Goal: Transaction & Acquisition: Purchase product/service

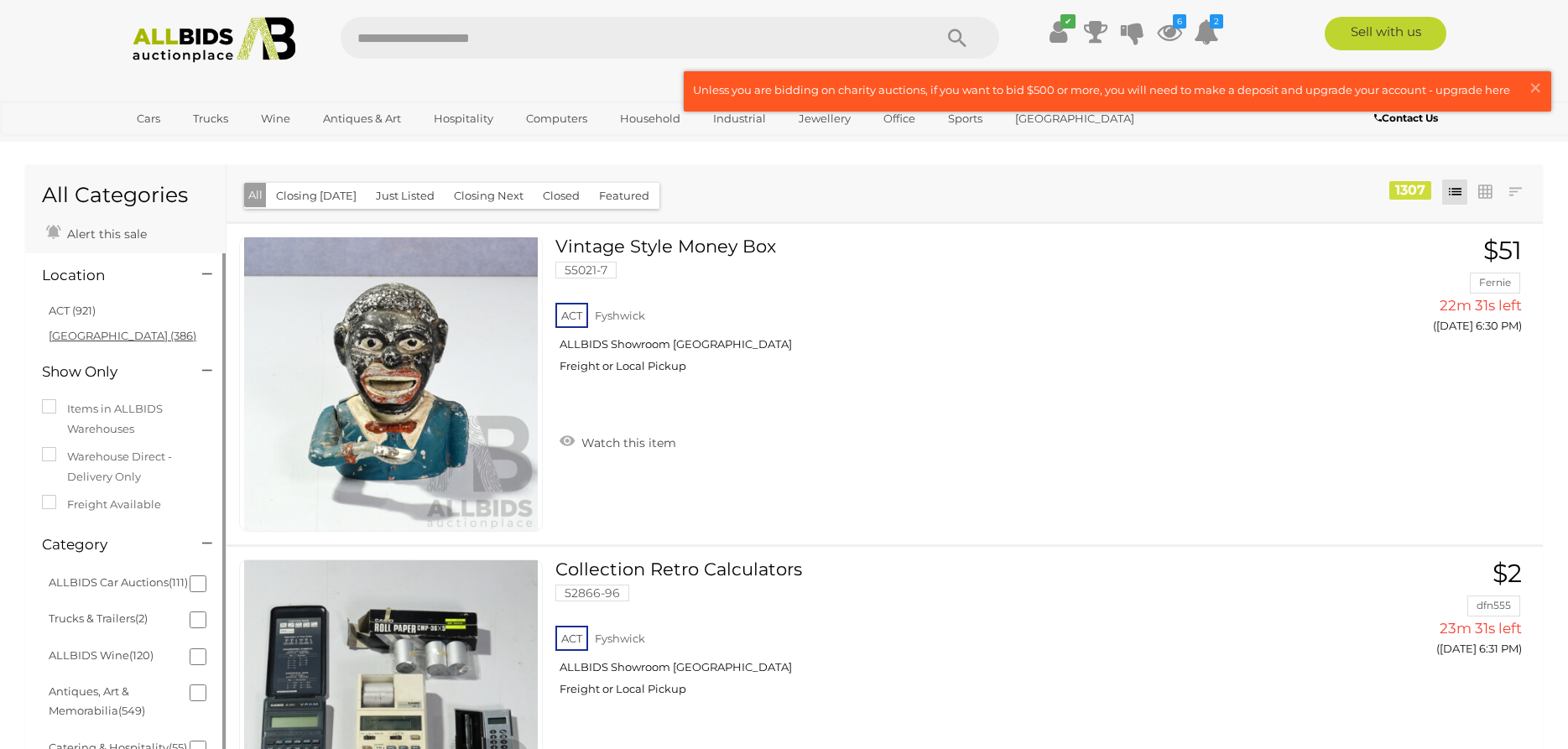
click at [90, 335] on link "NSW (386)" at bounding box center [123, 335] width 148 height 13
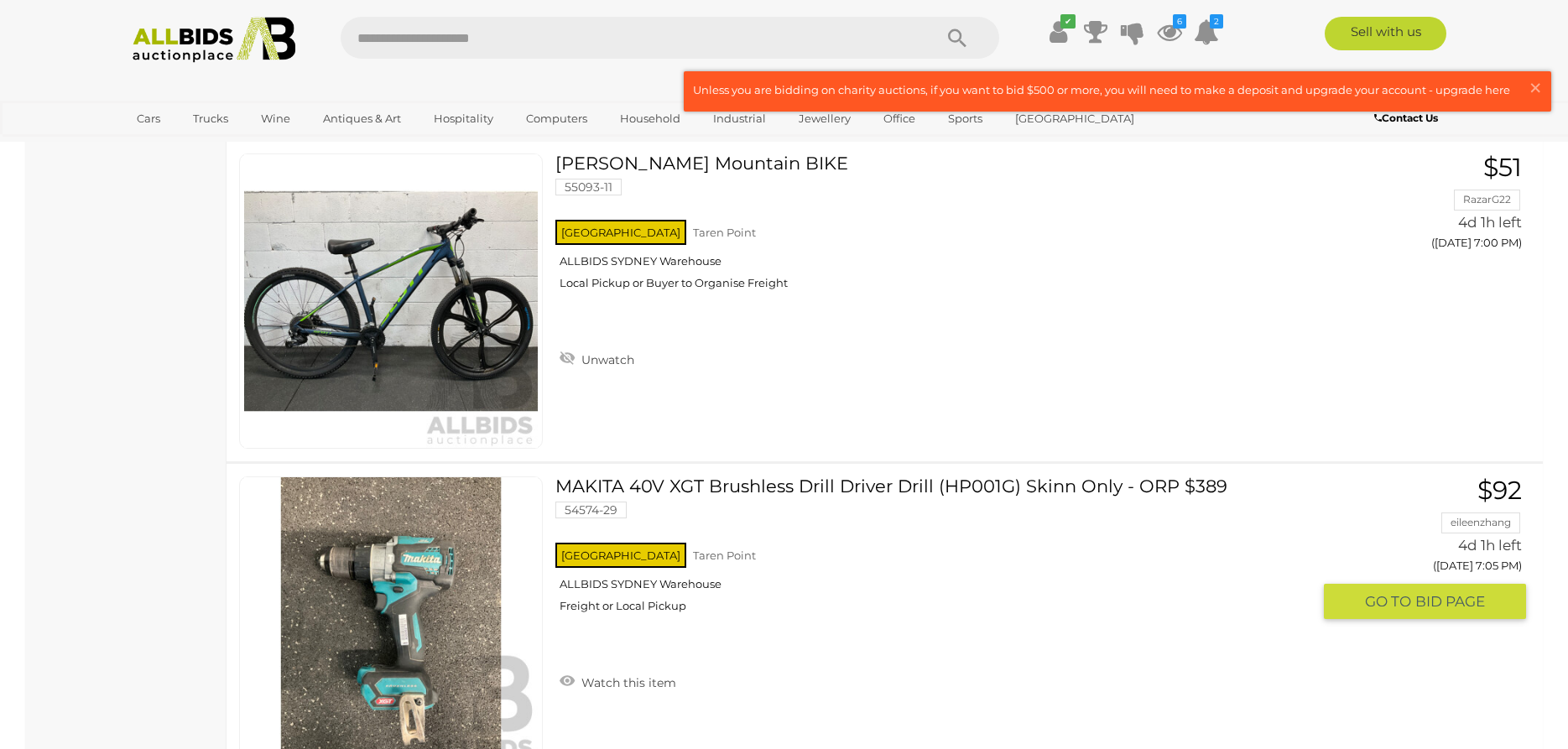
scroll to position [16306, 0]
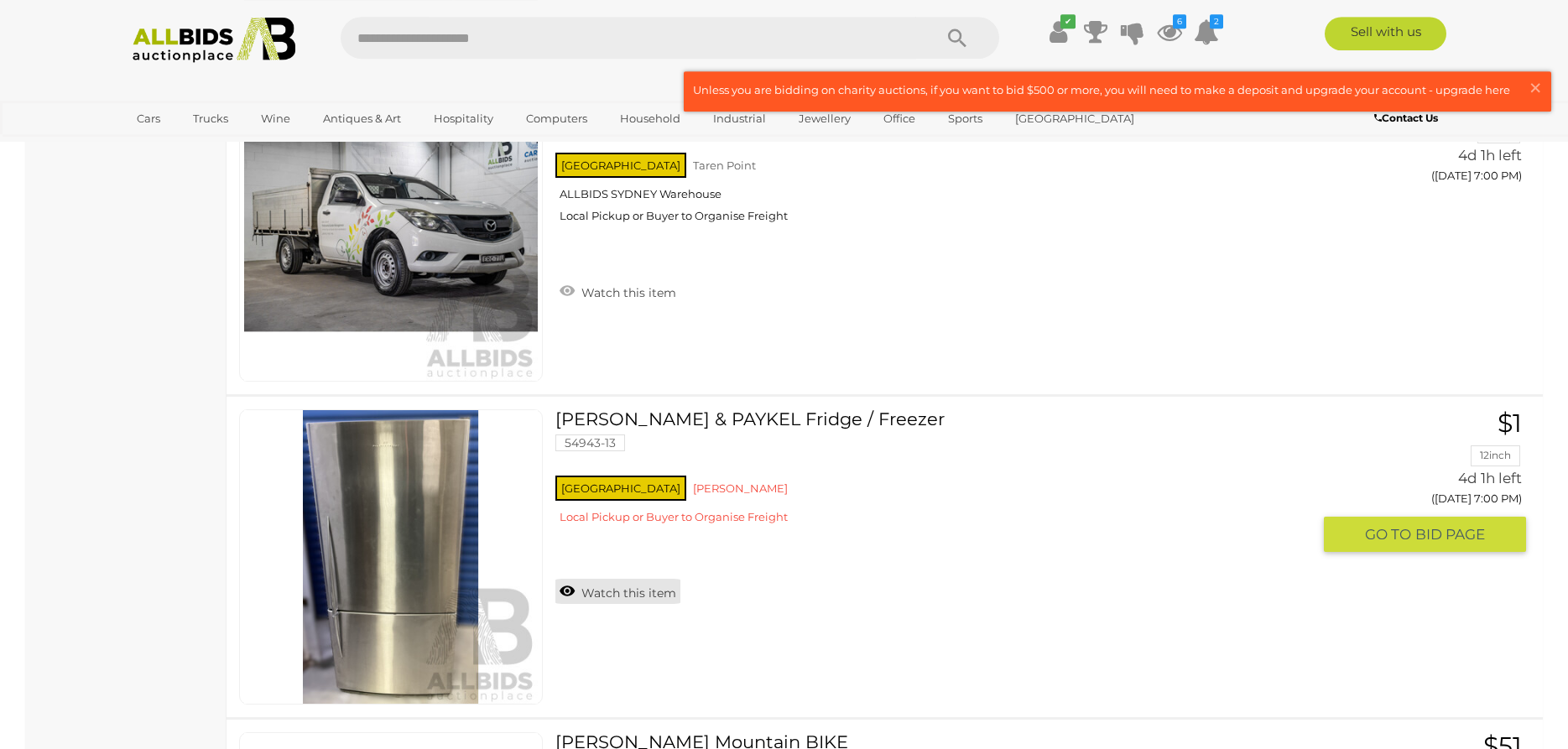
click at [580, 590] on link "Watch this item" at bounding box center [617, 591] width 125 height 25
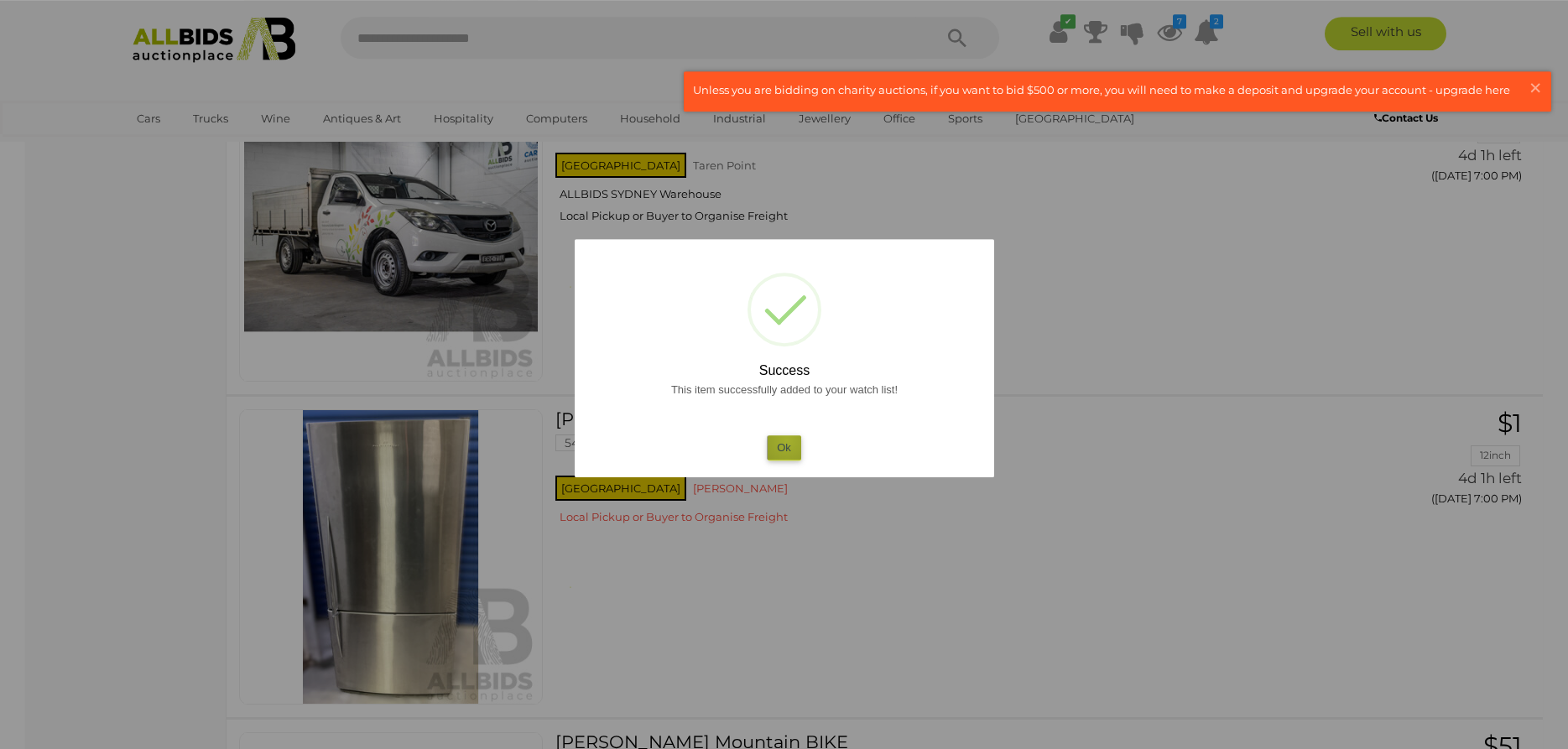
click at [786, 441] on button "Ok" at bounding box center [784, 448] width 35 height 24
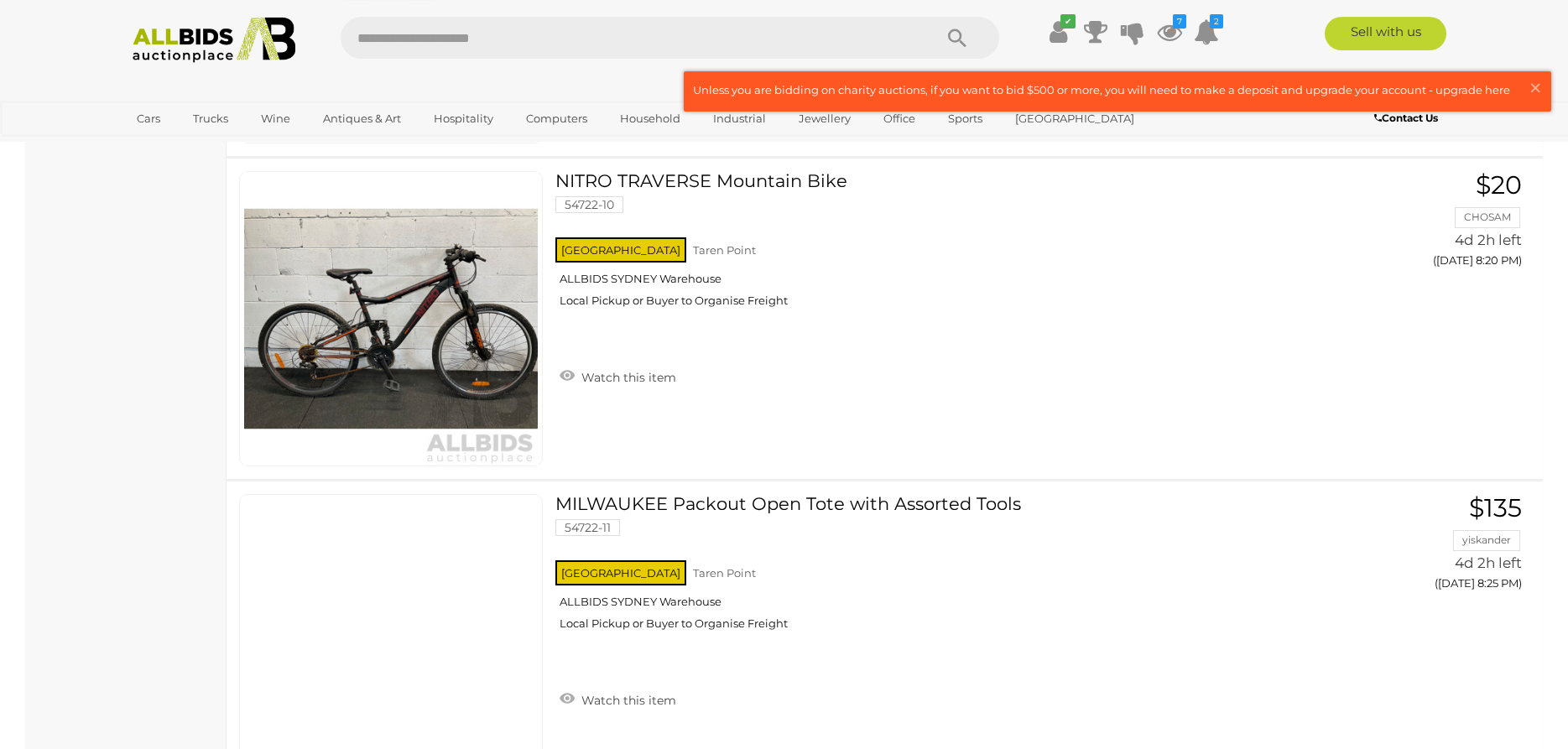
scroll to position [32311, 0]
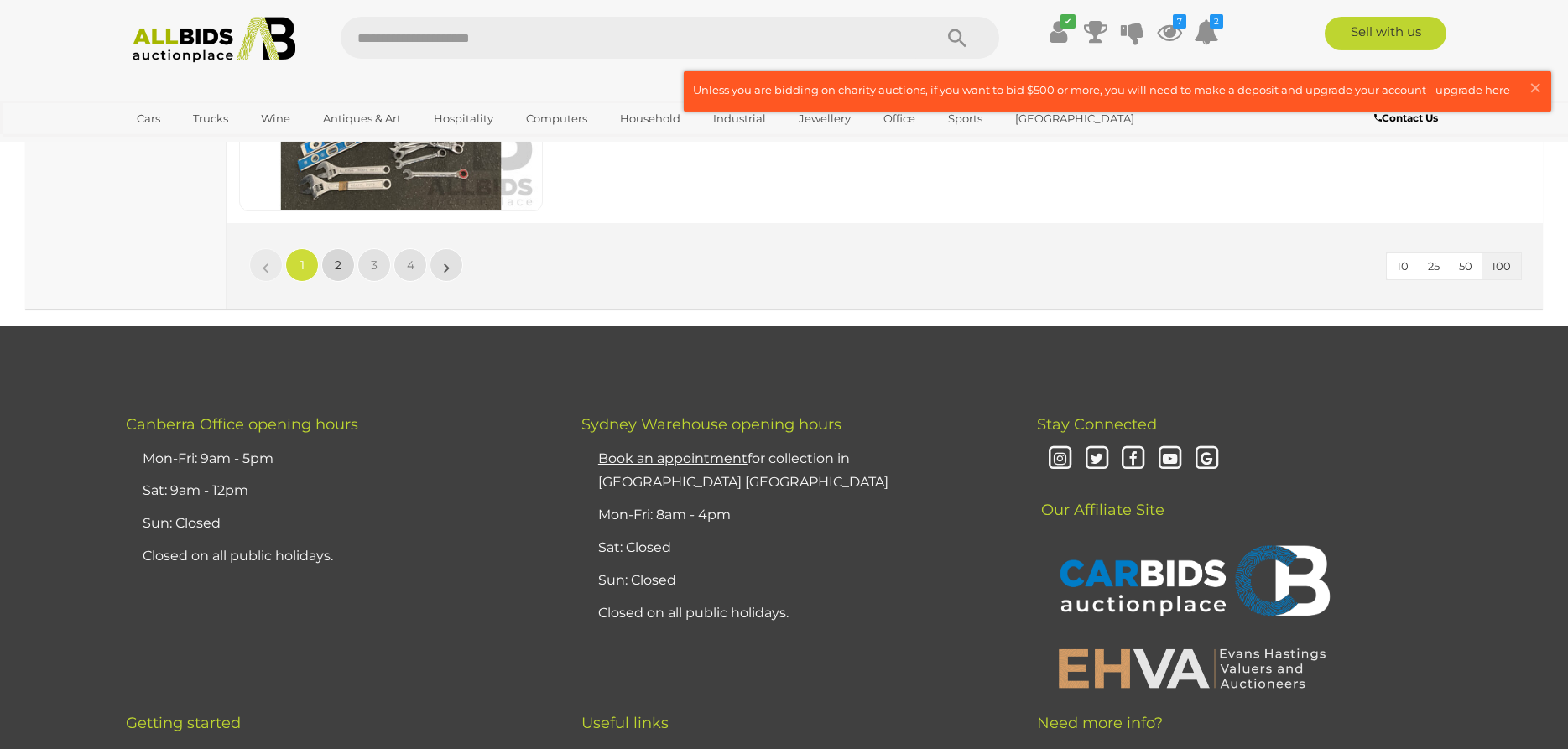
click at [329, 265] on link "2" at bounding box center [338, 265] width 34 height 34
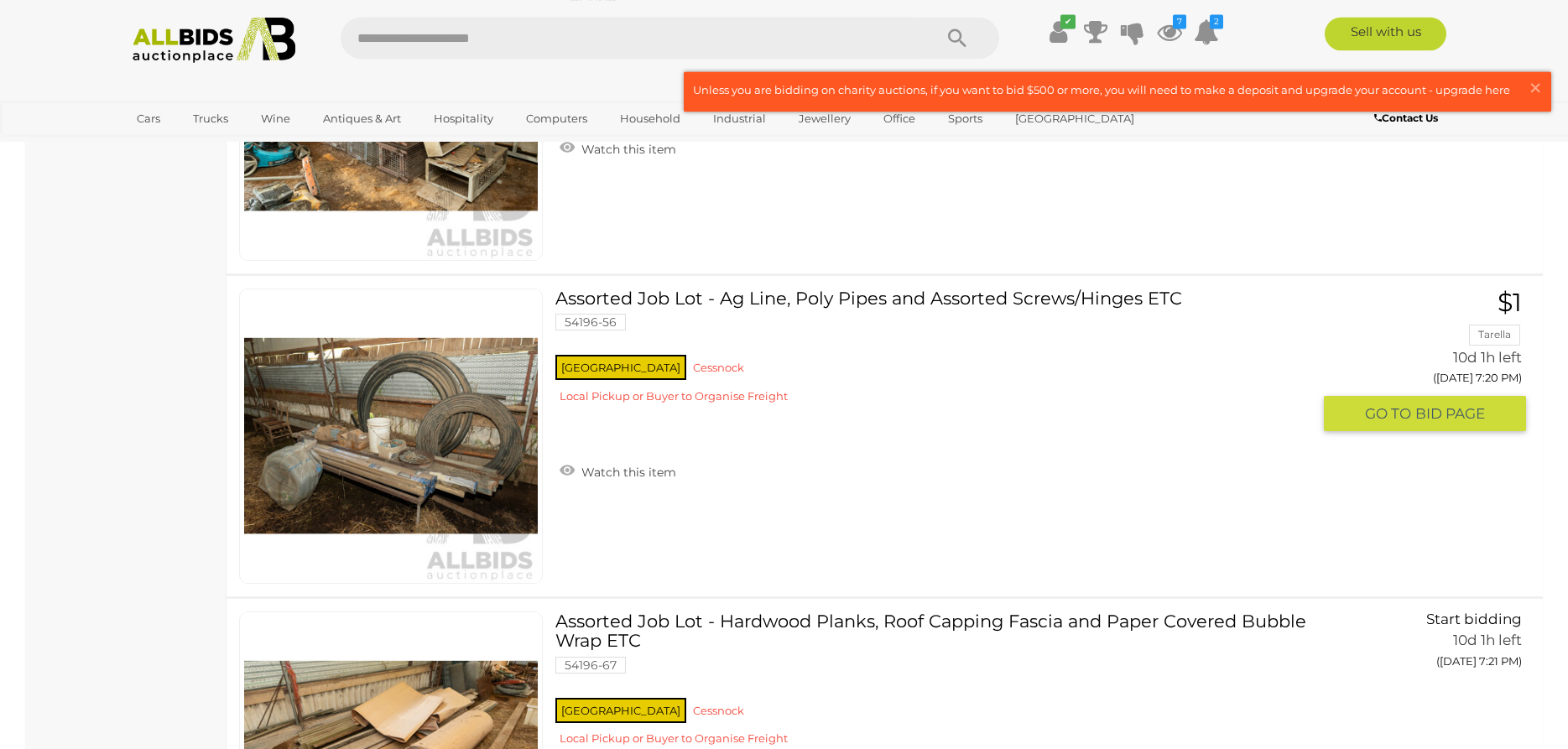
scroll to position [32194, 0]
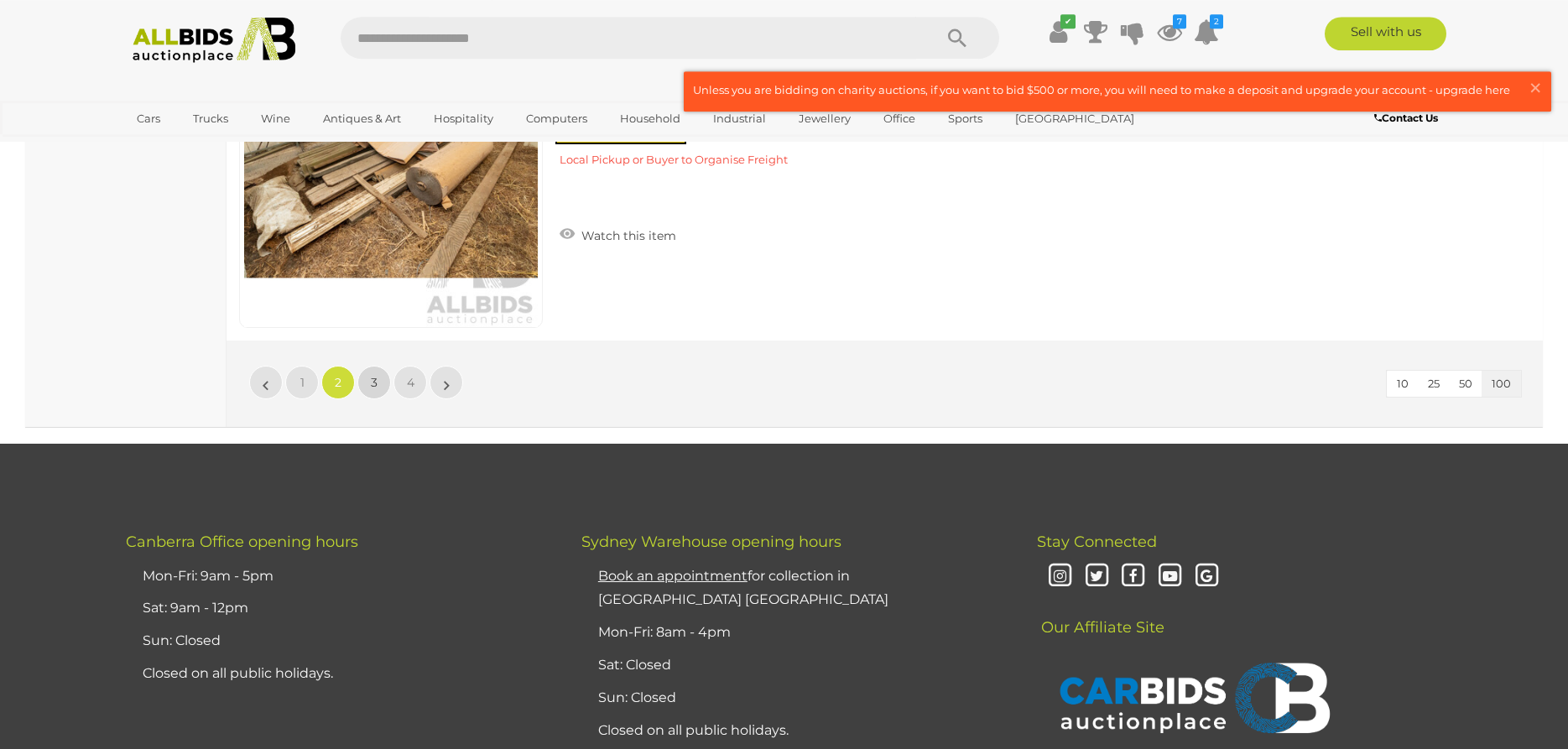
click at [370, 395] on link "3" at bounding box center [374, 383] width 34 height 34
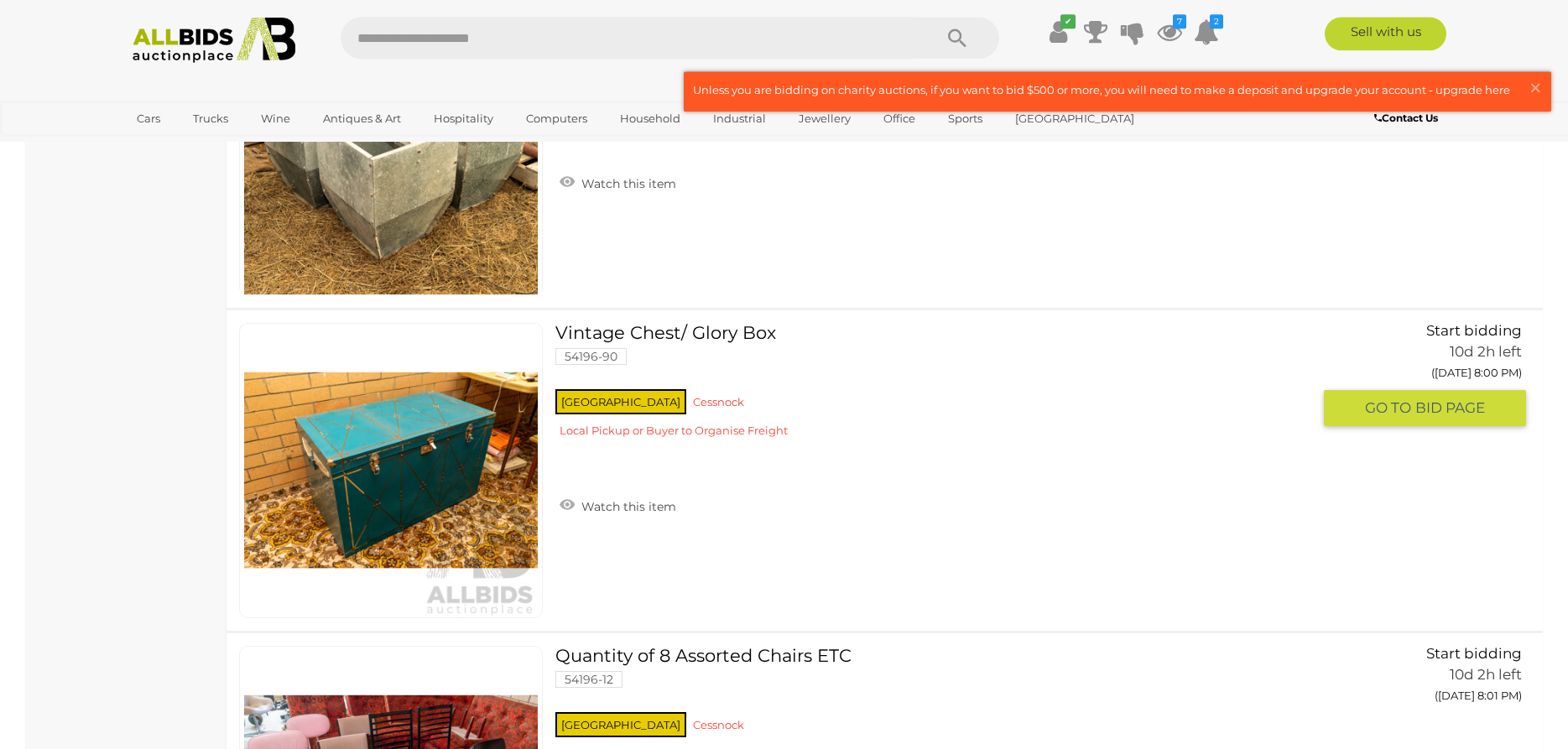
scroll to position [12217, 0]
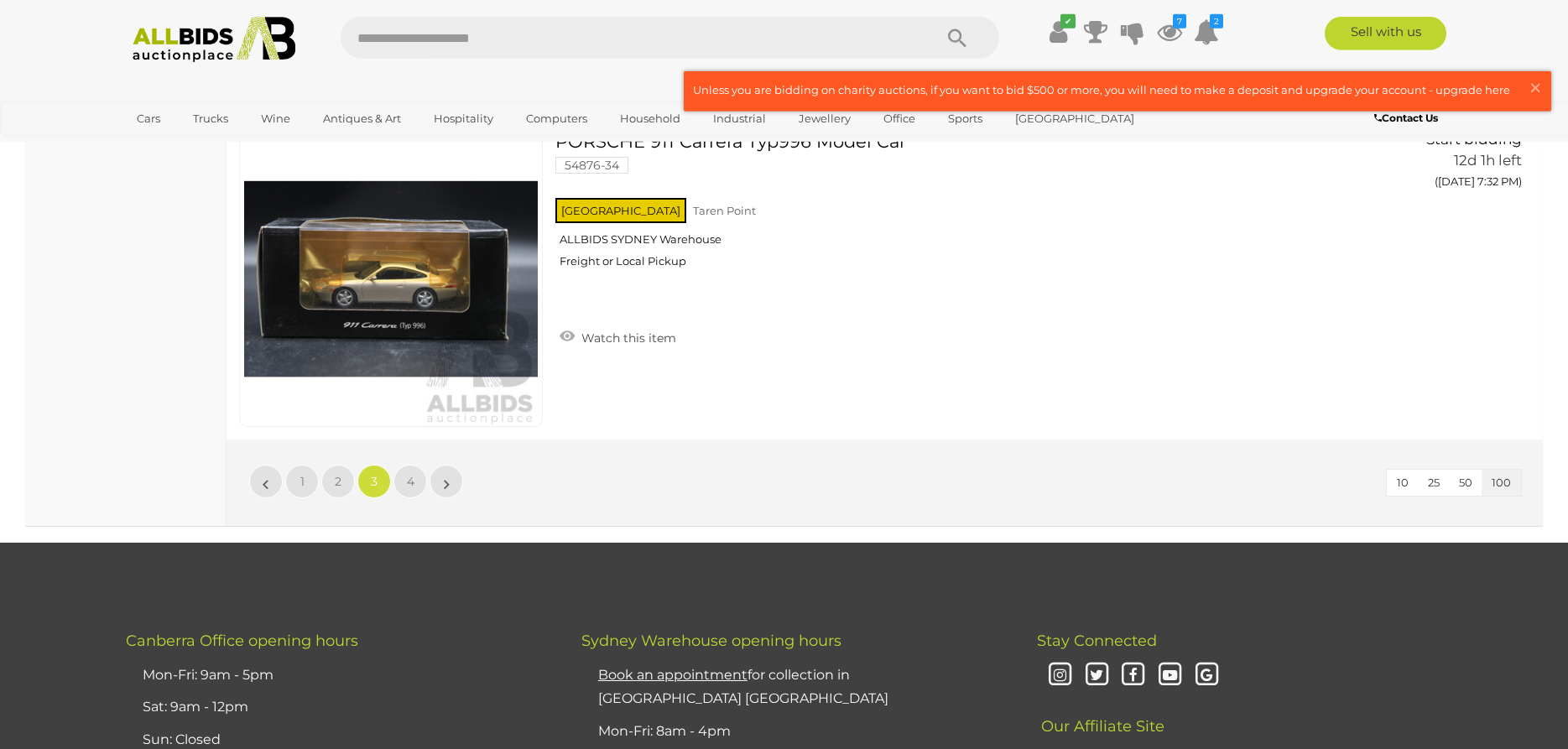
scroll to position [32211, 0]
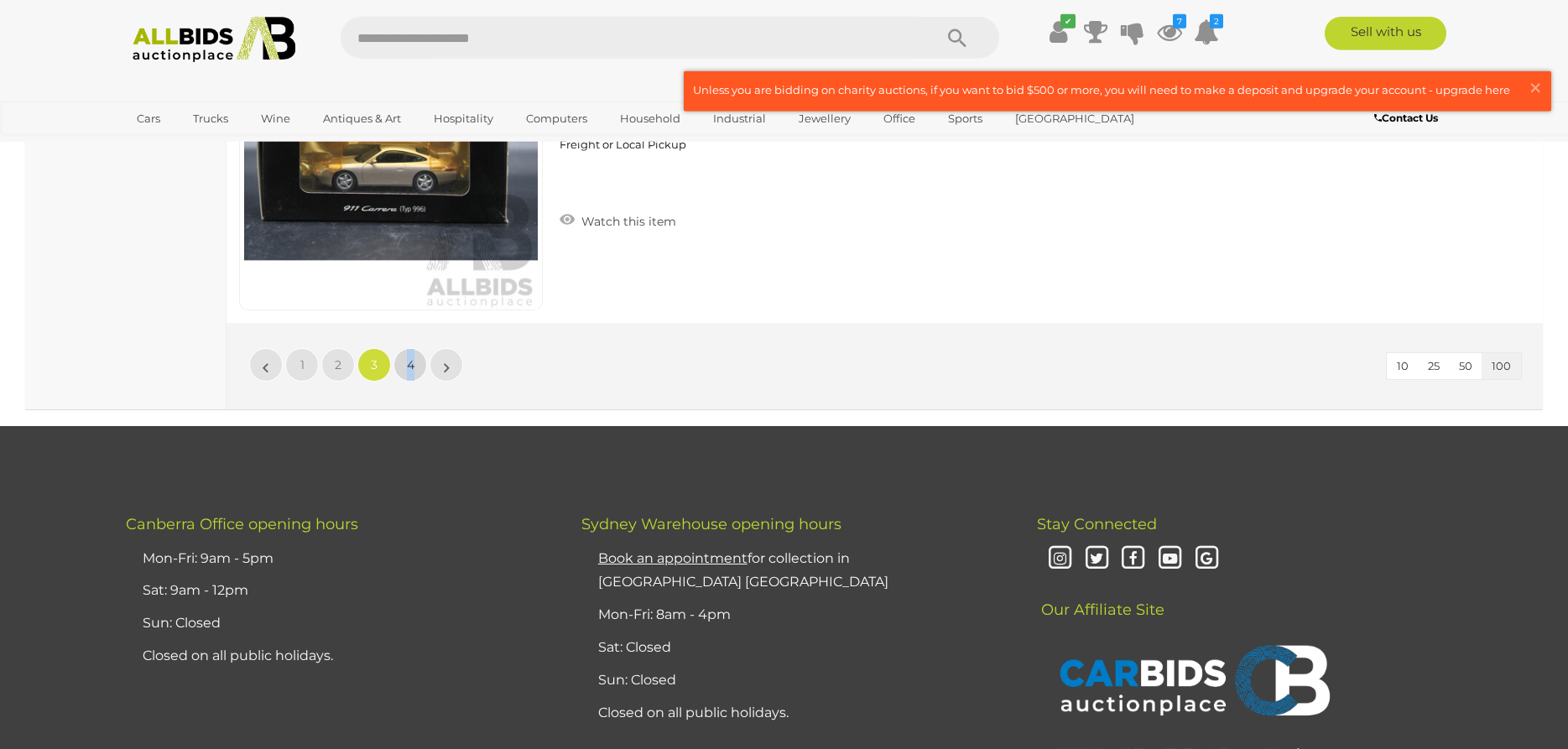
drag, startPoint x: 416, startPoint y: 347, endPoint x: 412, endPoint y: 367, distance: 20.4
click at [412, 367] on div "10 25 50 100 « 1 2 3 4 »" at bounding box center [884, 366] width 1316 height 87
click at [412, 367] on span "4" at bounding box center [411, 364] width 8 height 15
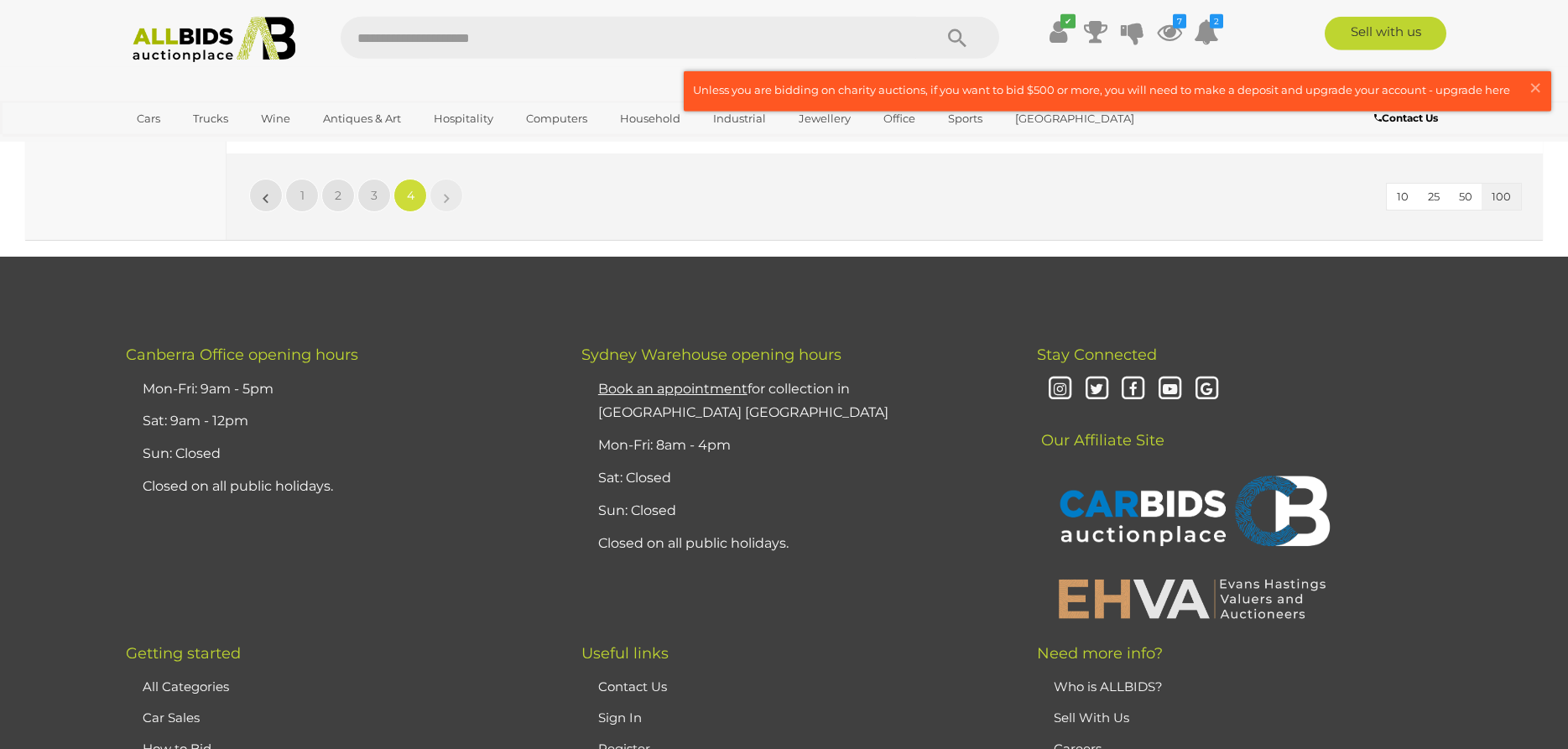
scroll to position [28136, 0]
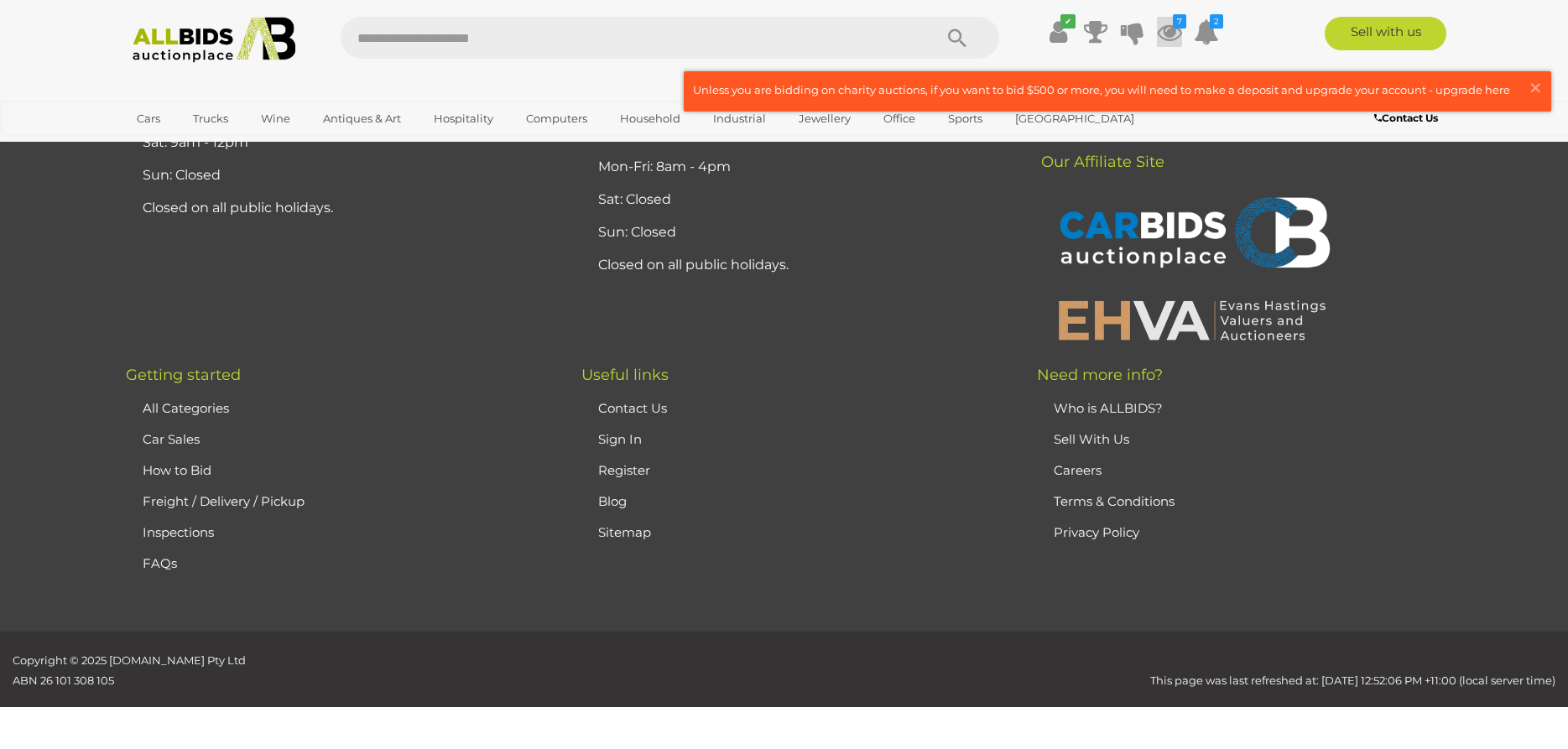
click at [1170, 30] on icon at bounding box center [1168, 32] width 25 height 30
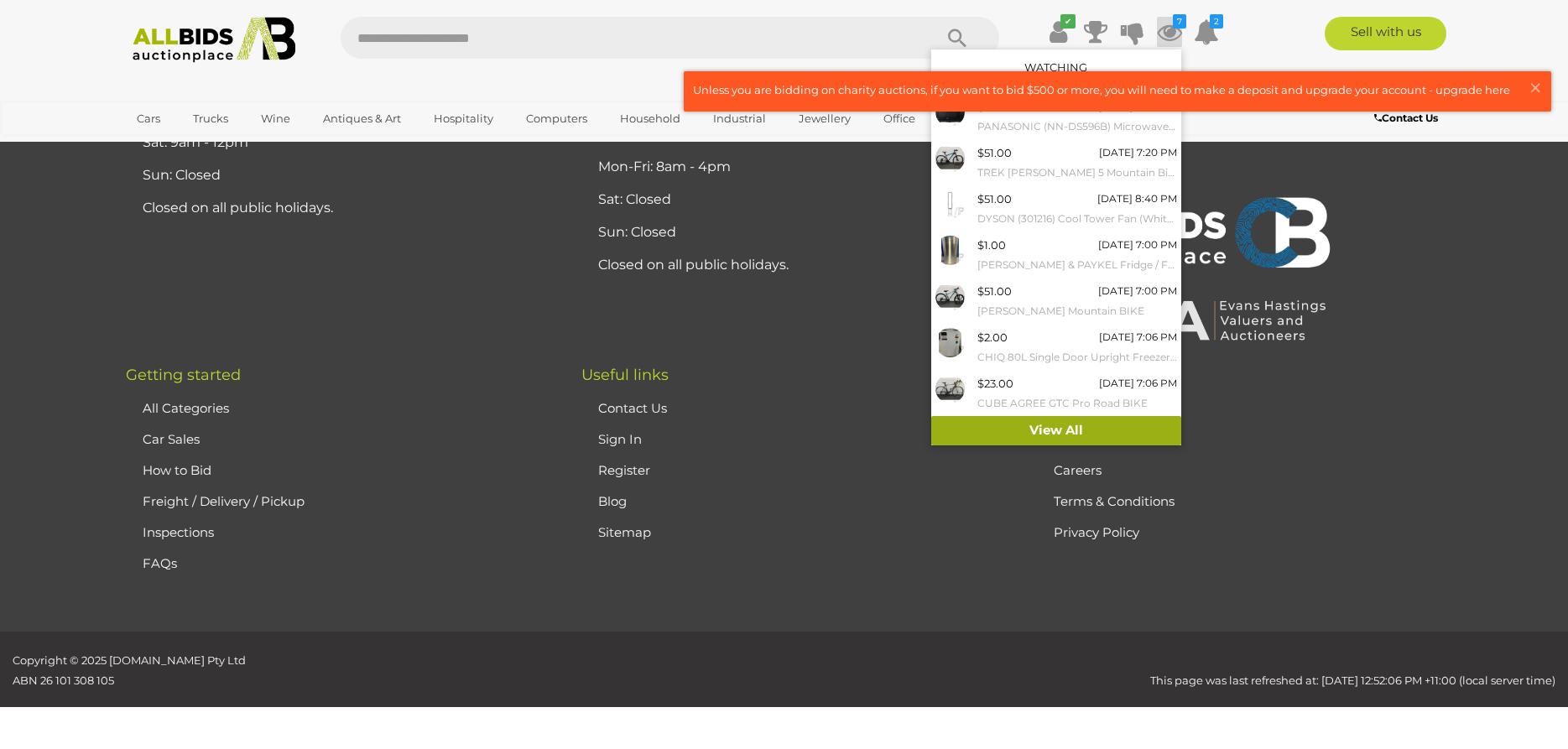
click at [1075, 438] on link "View All" at bounding box center [1056, 430] width 250 height 29
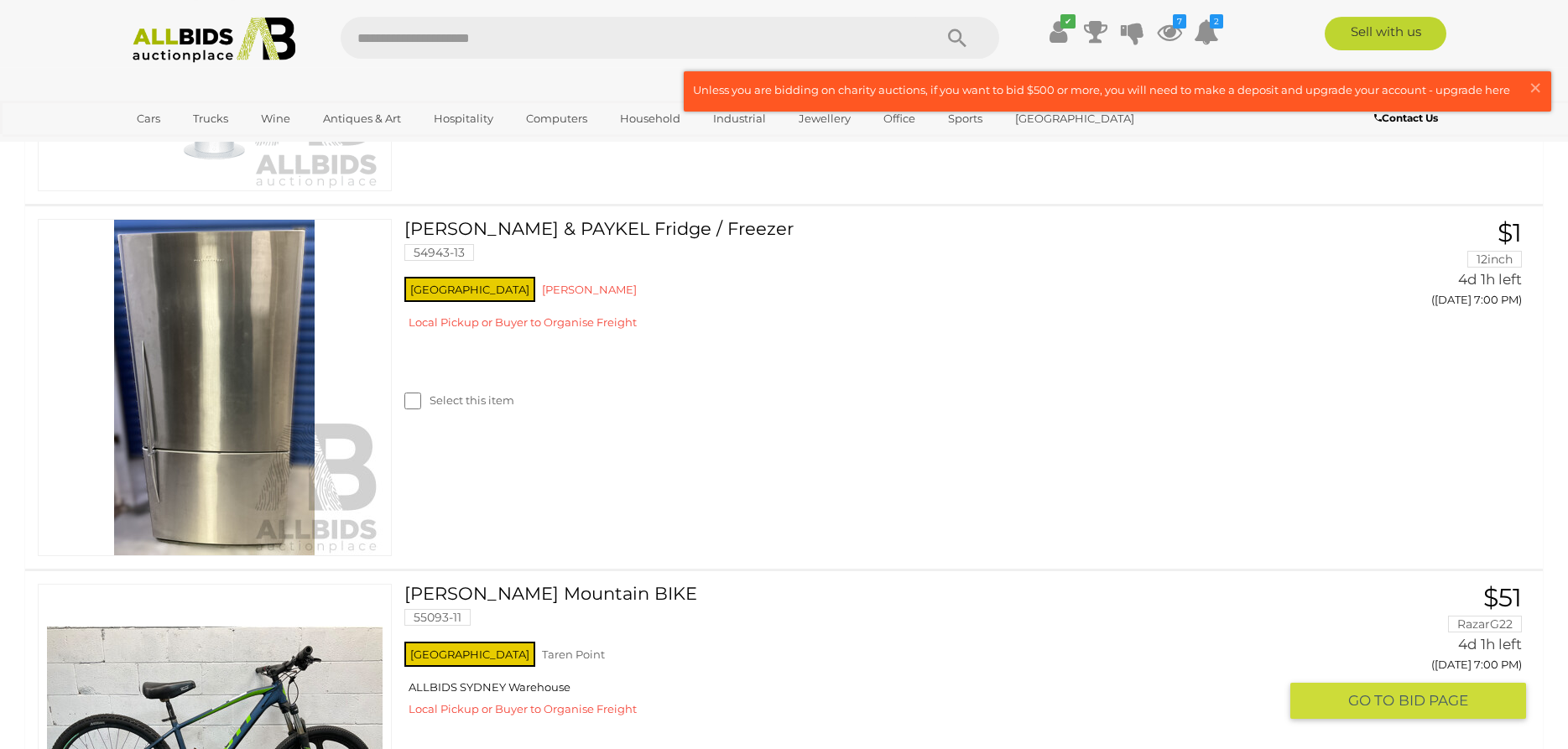
scroll to position [1375, 0]
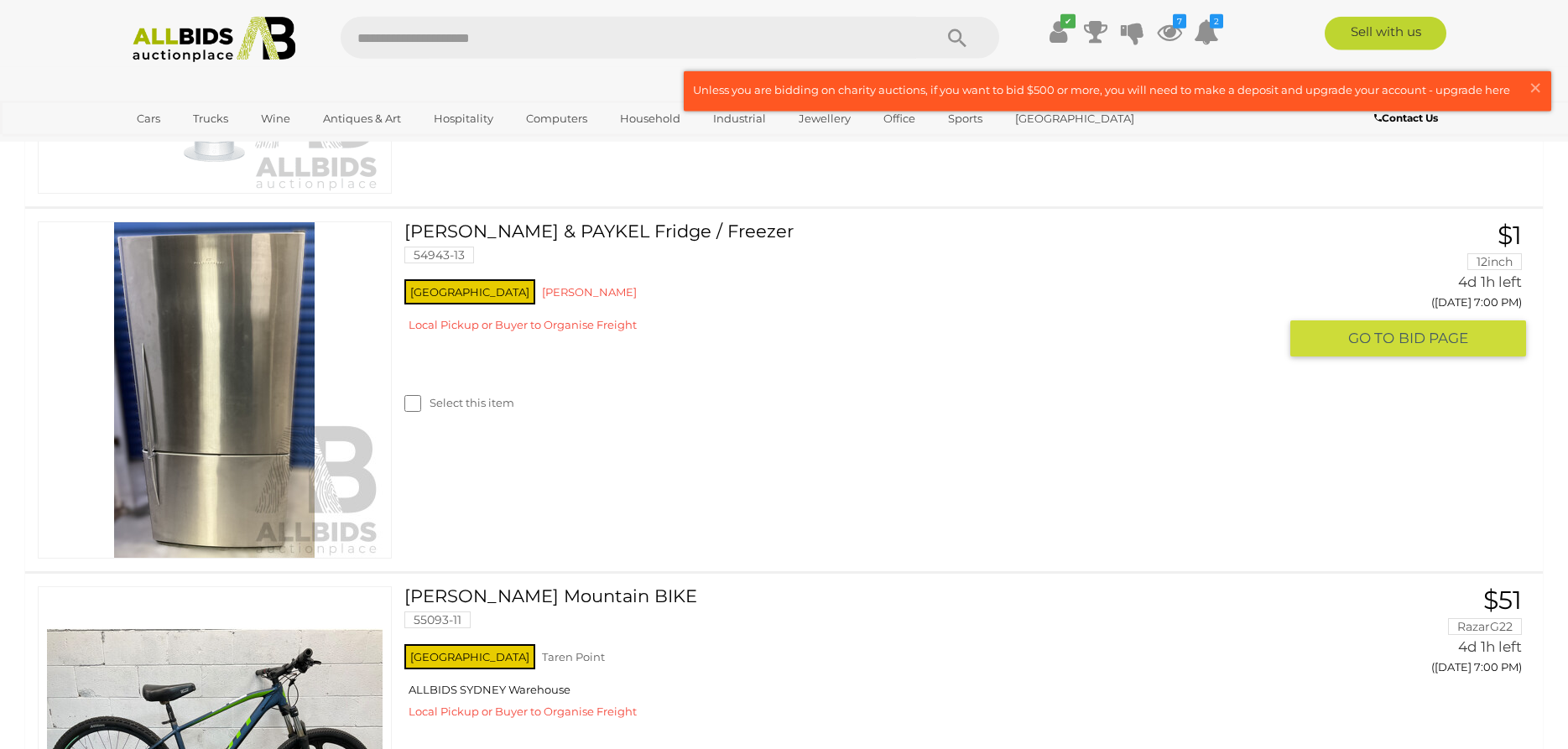
click at [661, 227] on link "[PERSON_NAME] & PAYKEL Fridge / Freezer 54943-13" at bounding box center [846, 248] width 860 height 55
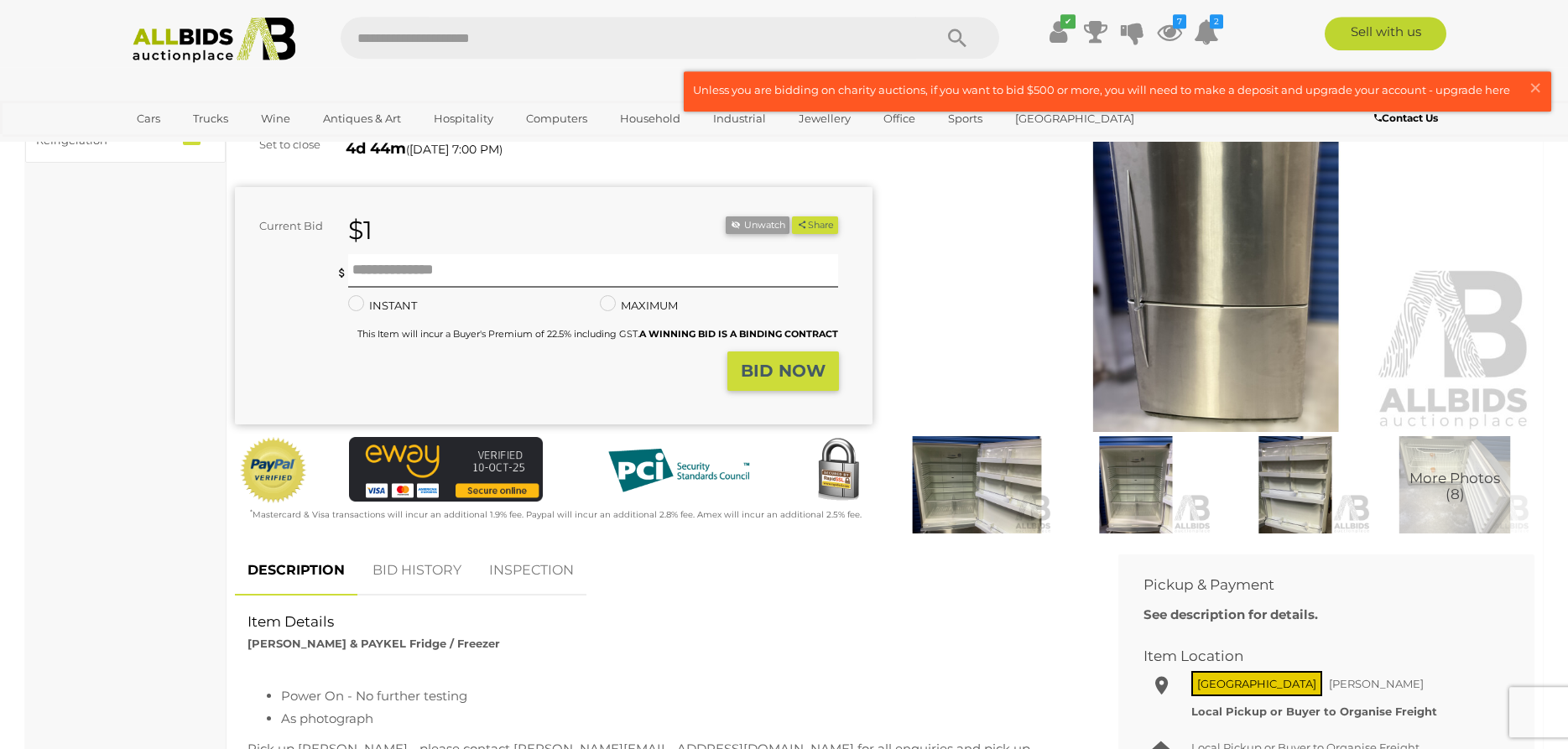
scroll to position [188, 0]
click at [968, 496] on img at bounding box center [977, 485] width 151 height 98
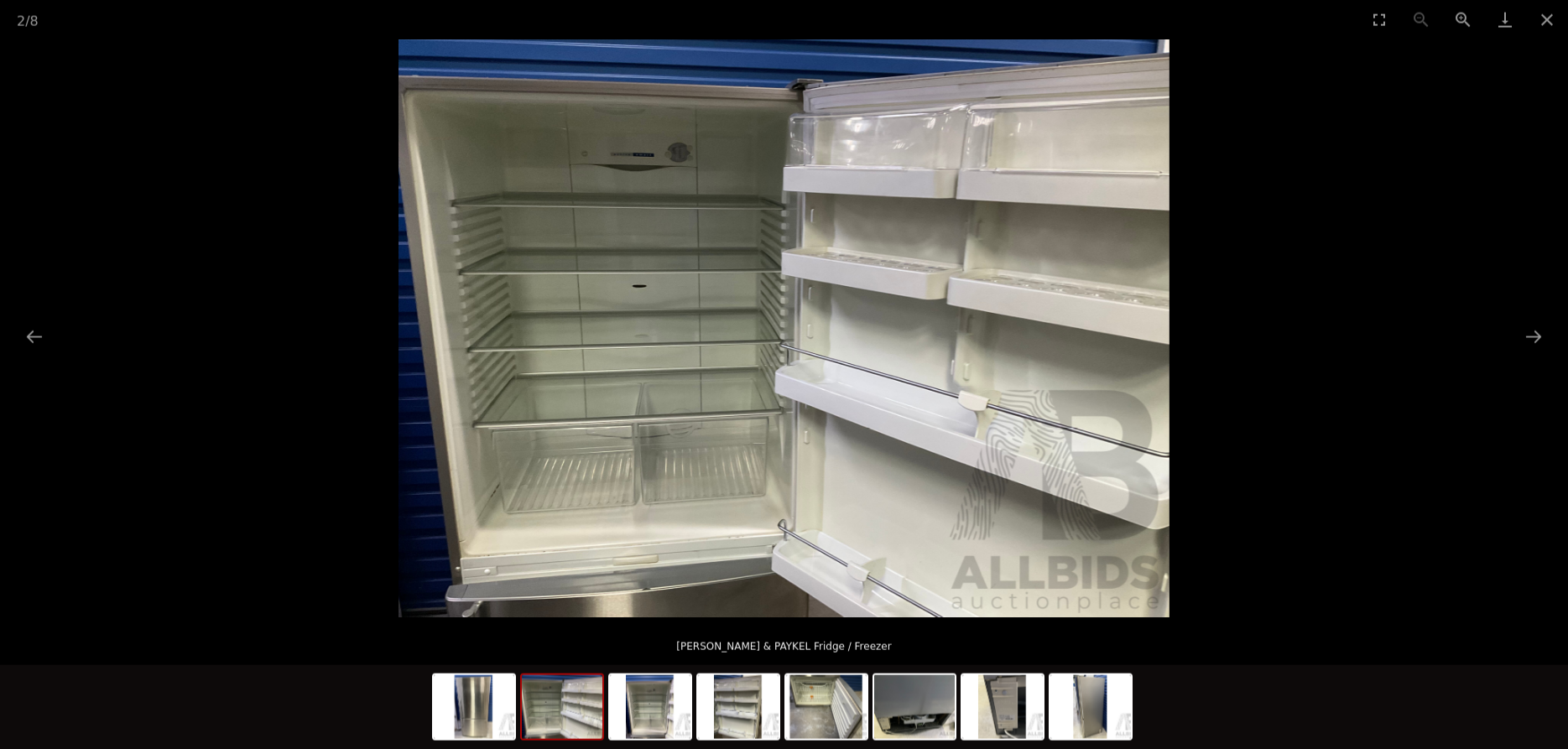
click at [591, 710] on img at bounding box center [561, 707] width 81 height 64
click at [675, 720] on img at bounding box center [650, 707] width 81 height 64
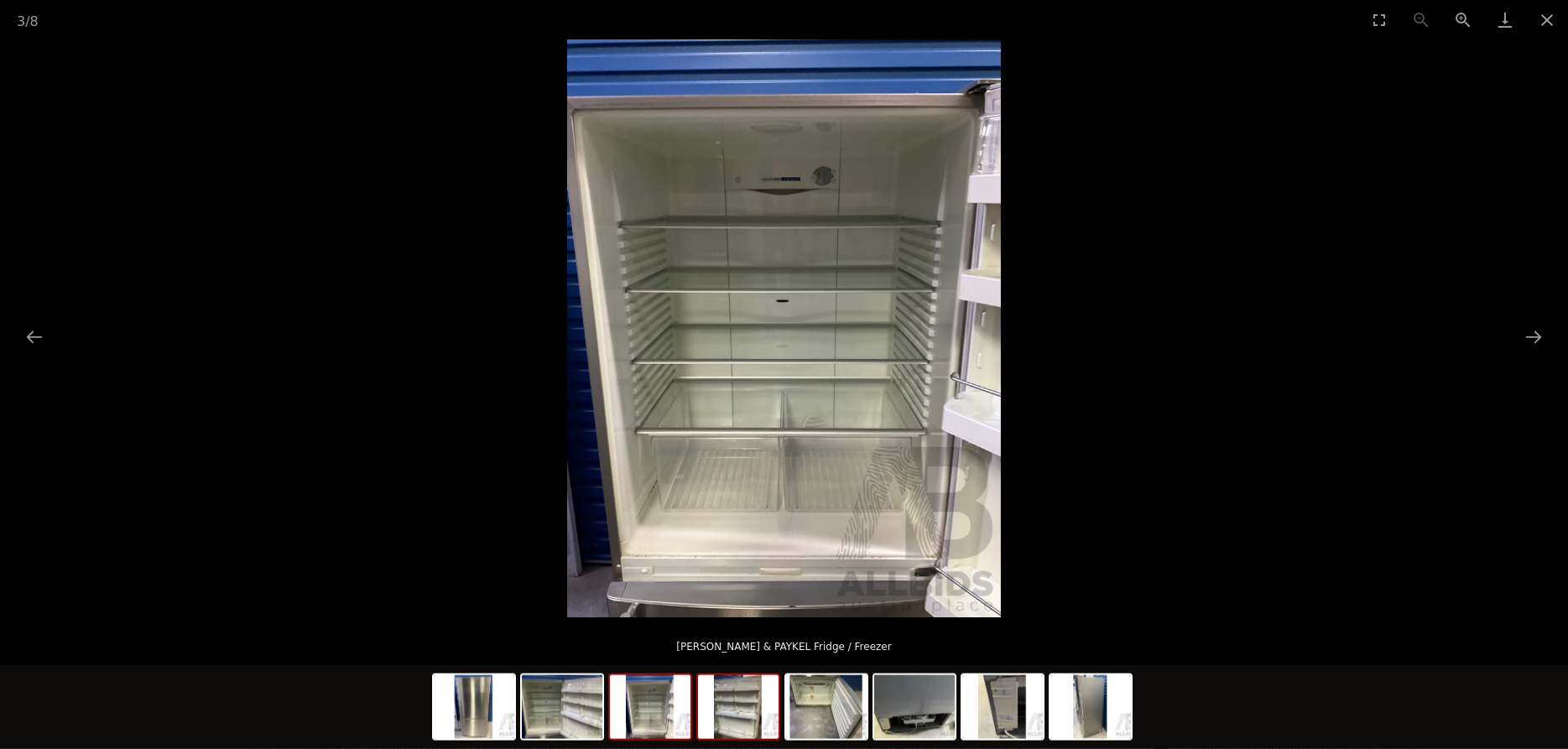
click at [740, 718] on img at bounding box center [738, 707] width 81 height 64
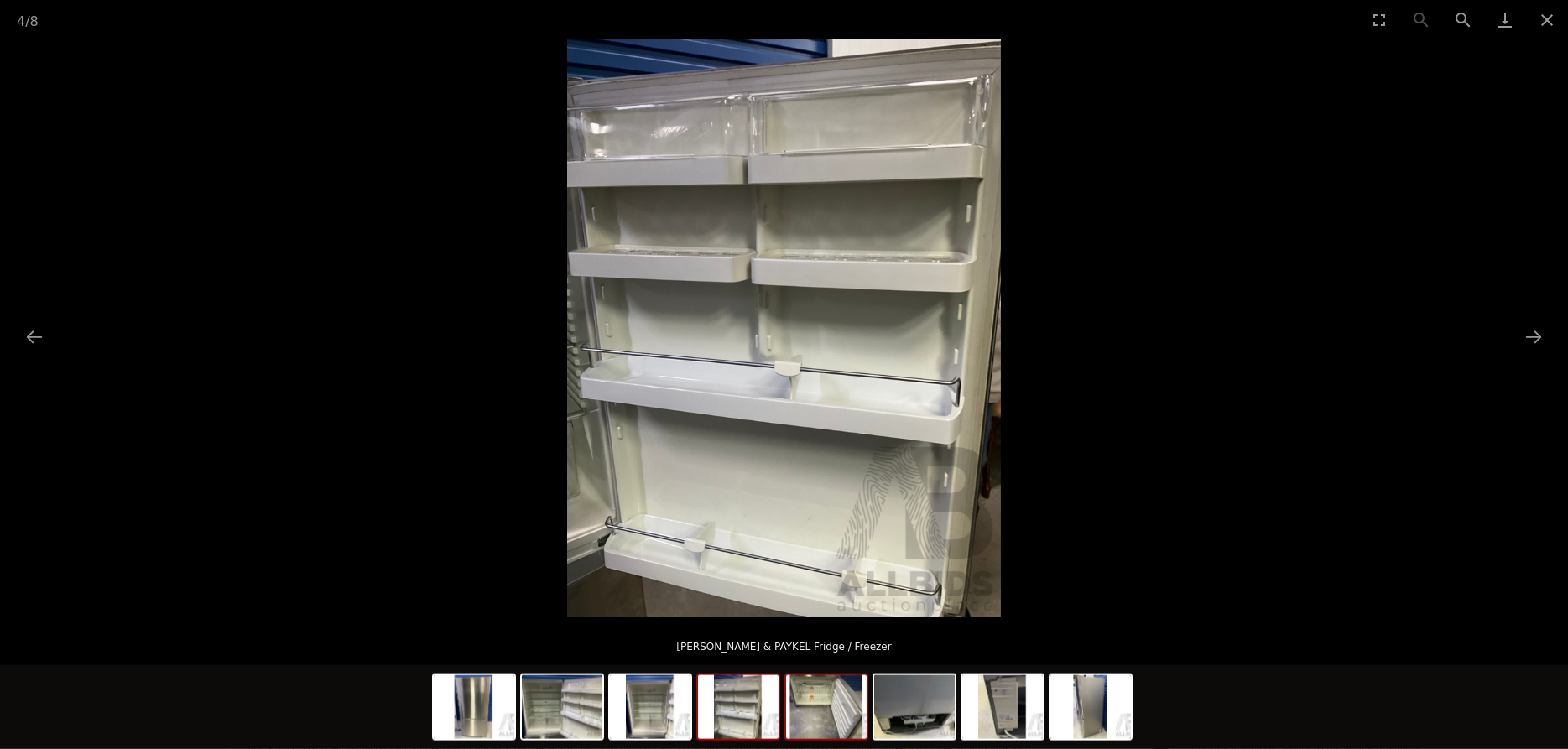
click at [807, 723] on img at bounding box center [826, 707] width 81 height 64
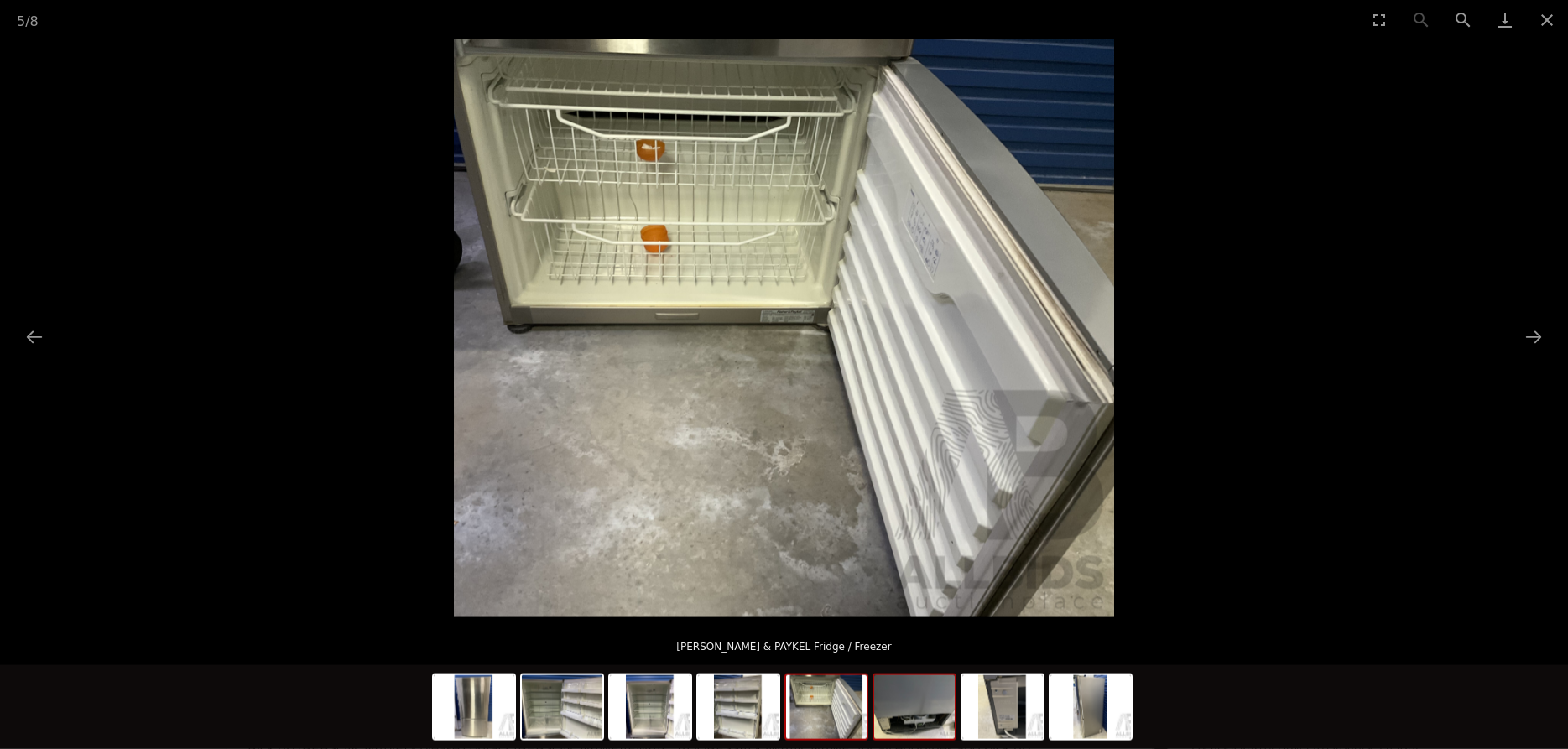
click at [894, 729] on img at bounding box center [914, 707] width 81 height 64
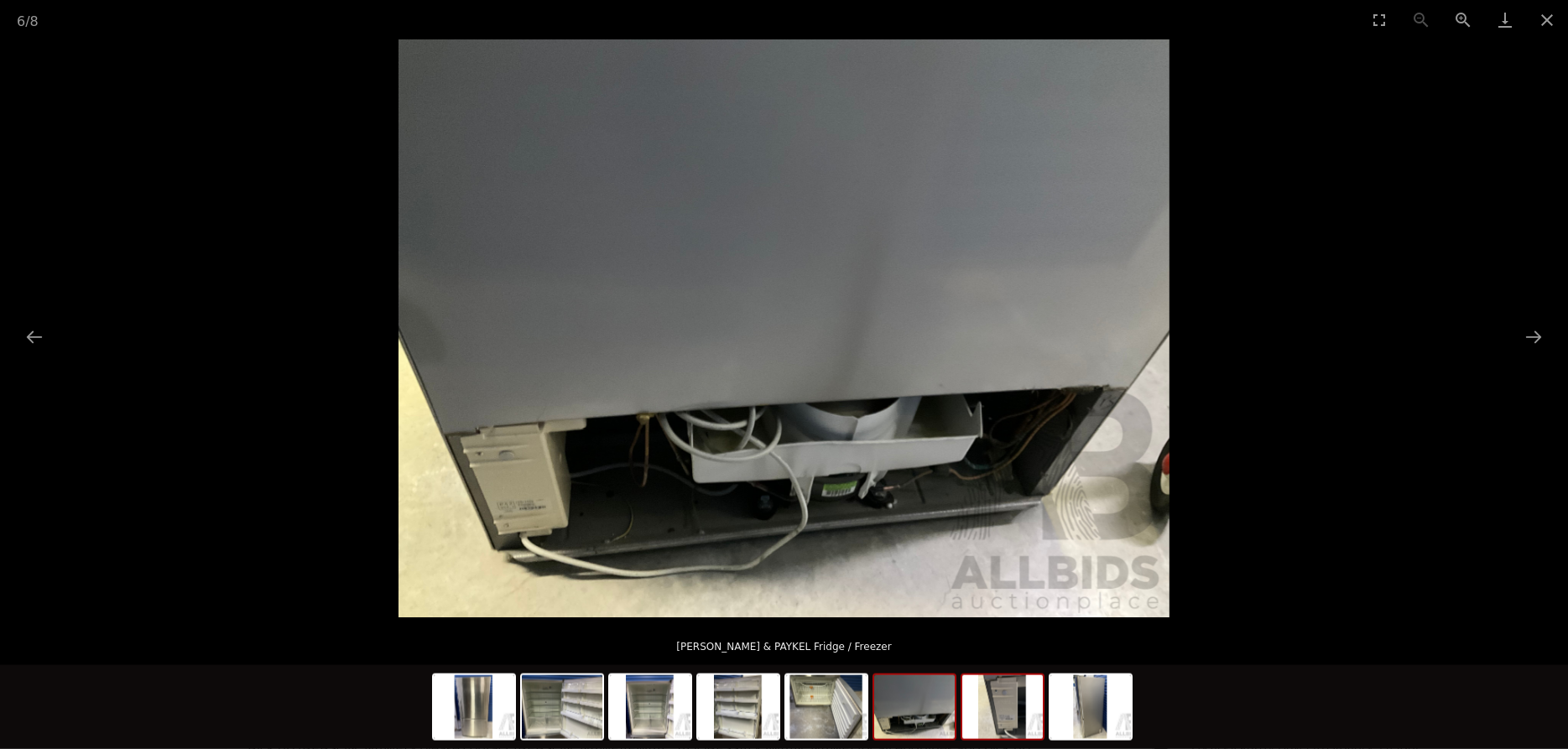
click at [1003, 722] on img at bounding box center [1002, 707] width 81 height 64
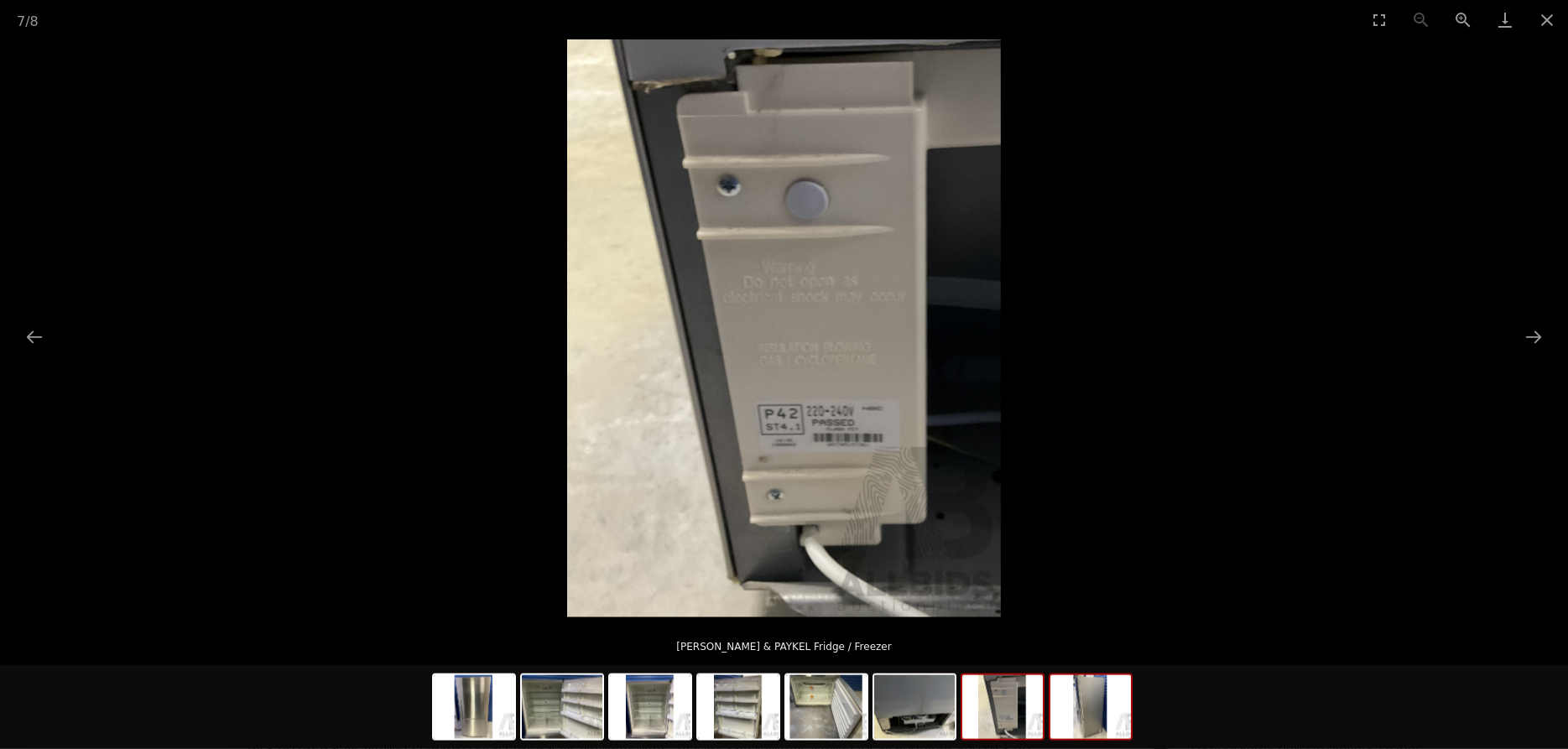
click at [1074, 719] on img at bounding box center [1091, 707] width 81 height 64
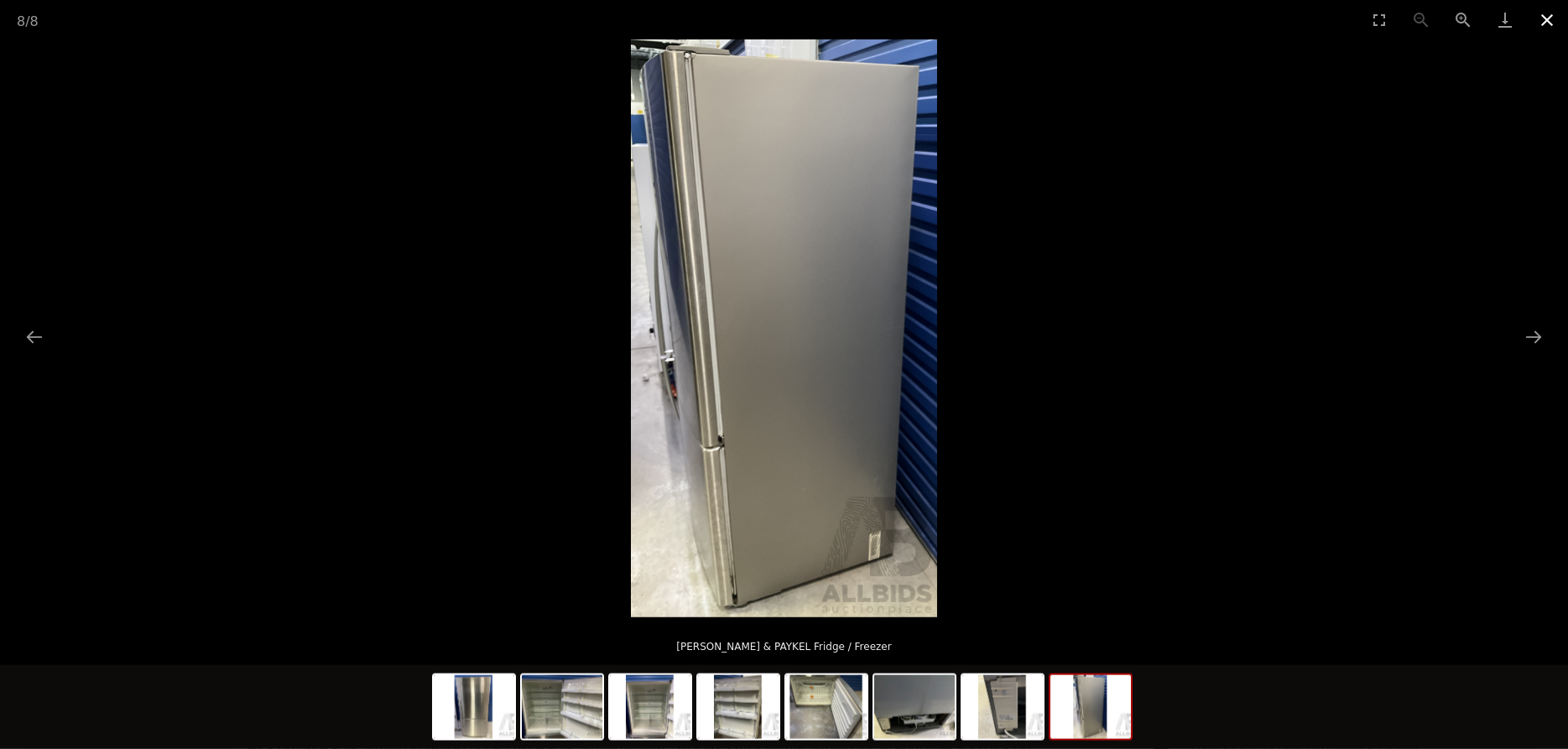
click at [1541, 23] on button "Close gallery" at bounding box center [1547, 20] width 42 height 40
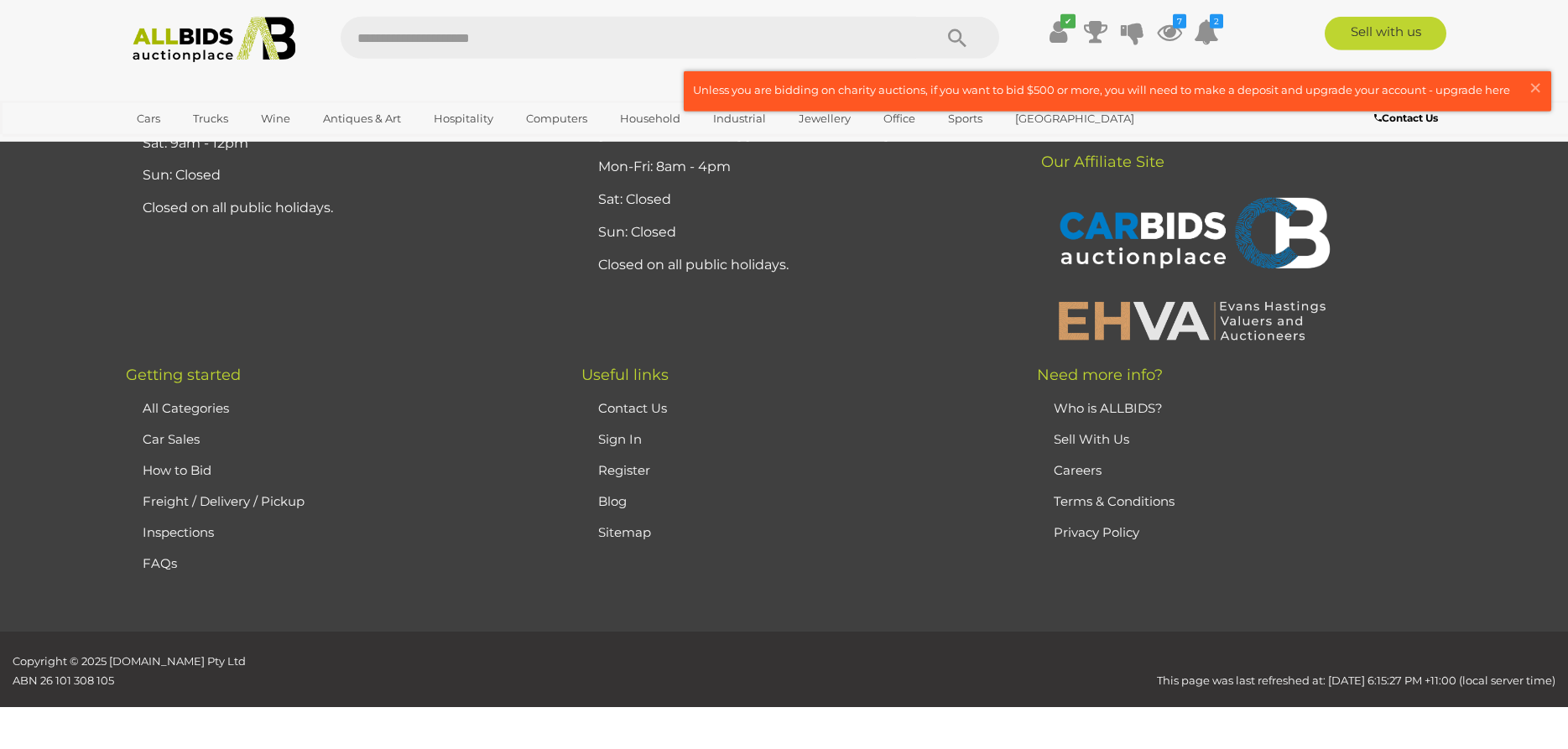
scroll to position [4650, 0]
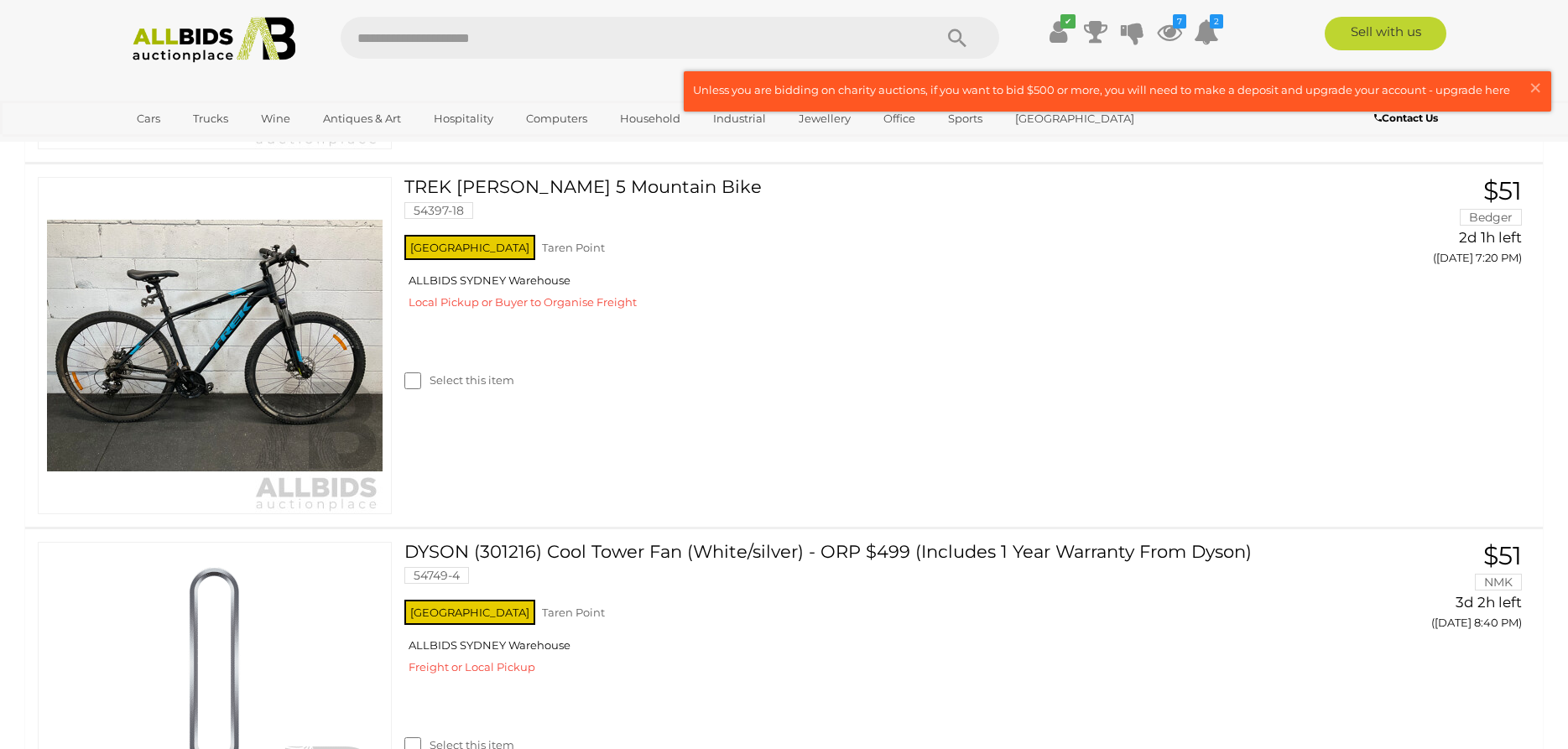
scroll to position [1496, 0]
